Goal: Navigation & Orientation: Understand site structure

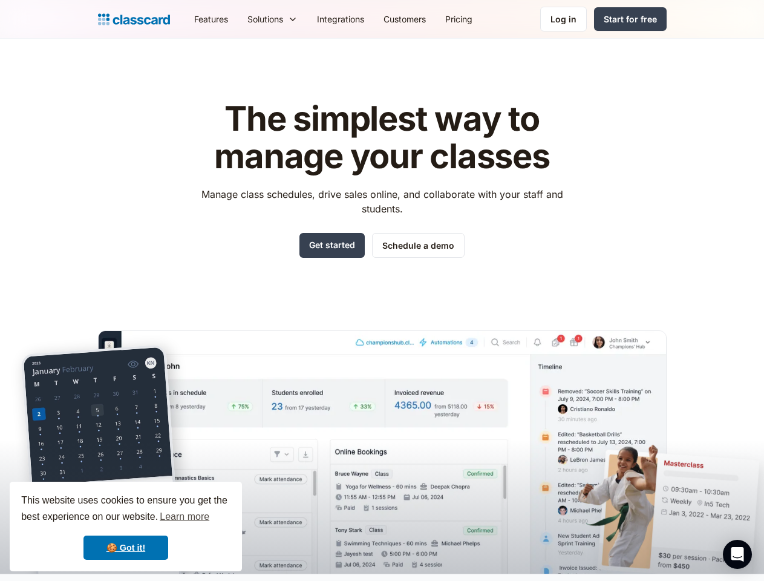
click at [382, 290] on div "The simplest way to manage your classes Manage class schedules, drive sales onl…" at bounding box center [382, 327] width 569 height 492
click at [126, 526] on div "This website uses cookies to ensure you get the best experience on our website.…" at bounding box center [126, 527] width 232 height 90
click at [425, 19] on nav "Features Resources Blog The latest industry news, updates and info. Customer st…" at bounding box center [426, 18] width 482 height 27
click at [238, 19] on div "Solutions Sports academy Swim school Dance studio Gymnastics Music school Marti…" at bounding box center [273, 18] width 70 height 27
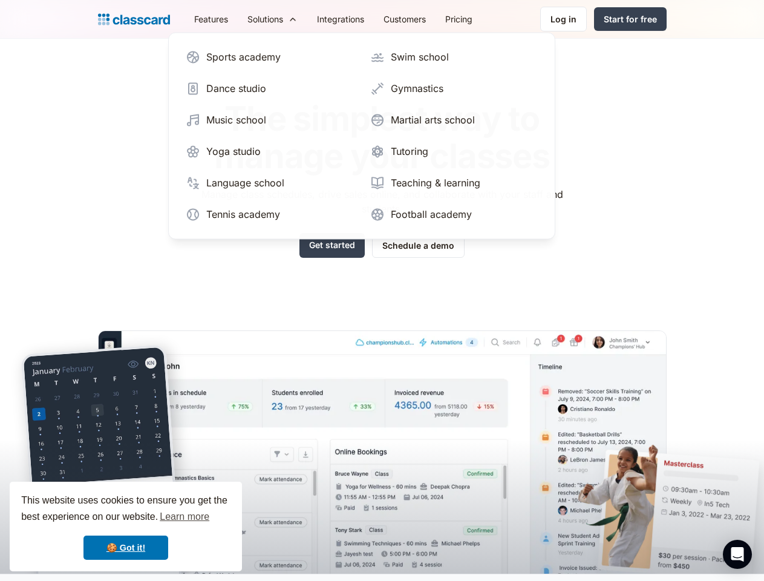
click at [737, 554] on icon "Open Intercom Messenger" at bounding box center [737, 554] width 13 height 15
